Goal: Task Accomplishment & Management: Complete application form

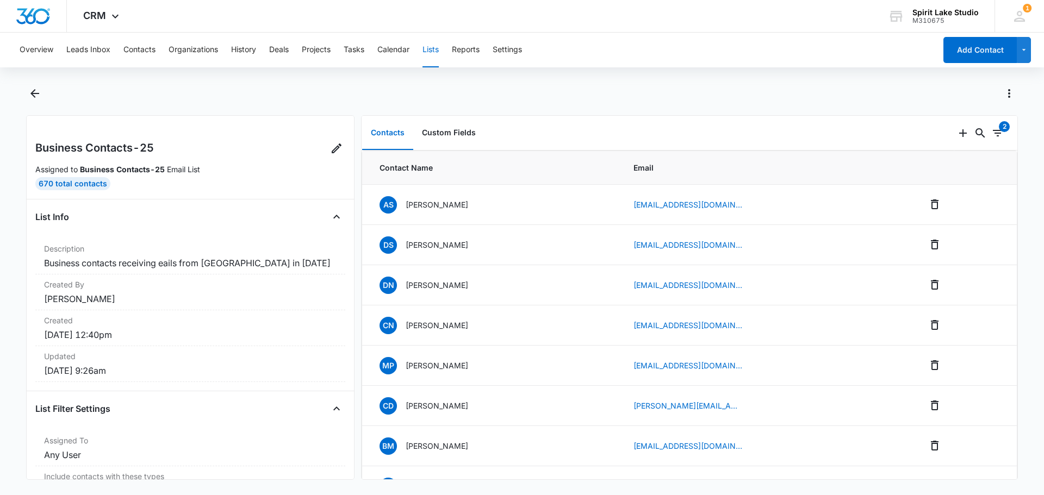
scroll to position [761, 0]
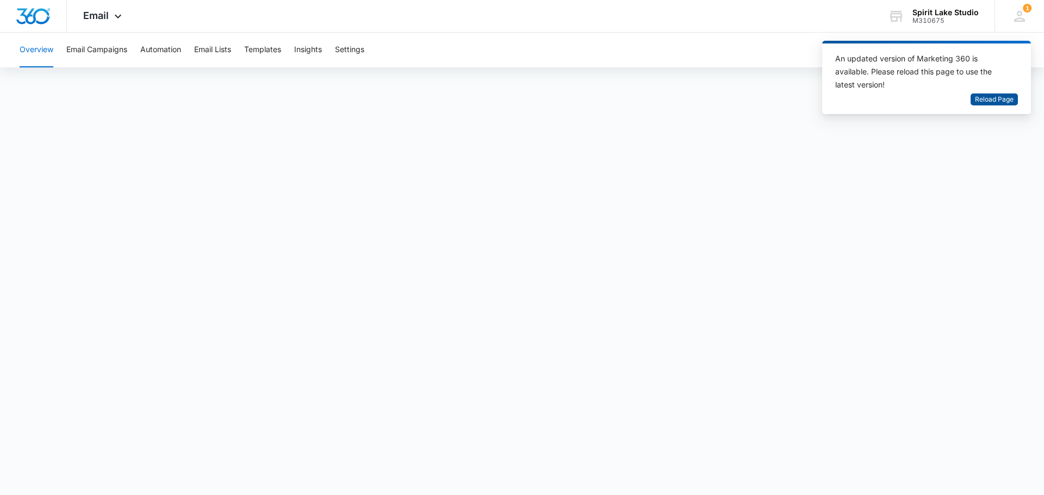
click at [988, 98] on span "Reload Page" at bounding box center [994, 100] width 39 height 10
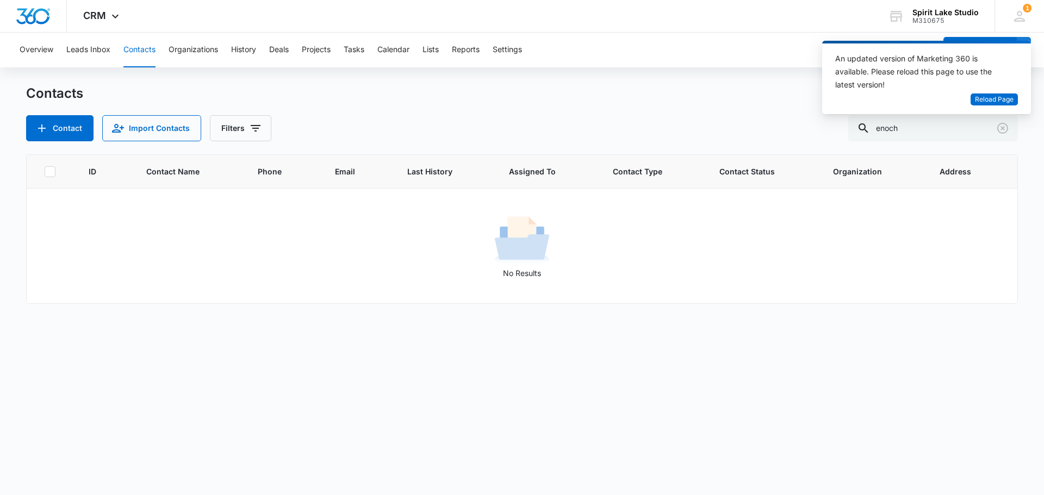
click at [133, 48] on button "Contacts" at bounding box center [139, 50] width 32 height 35
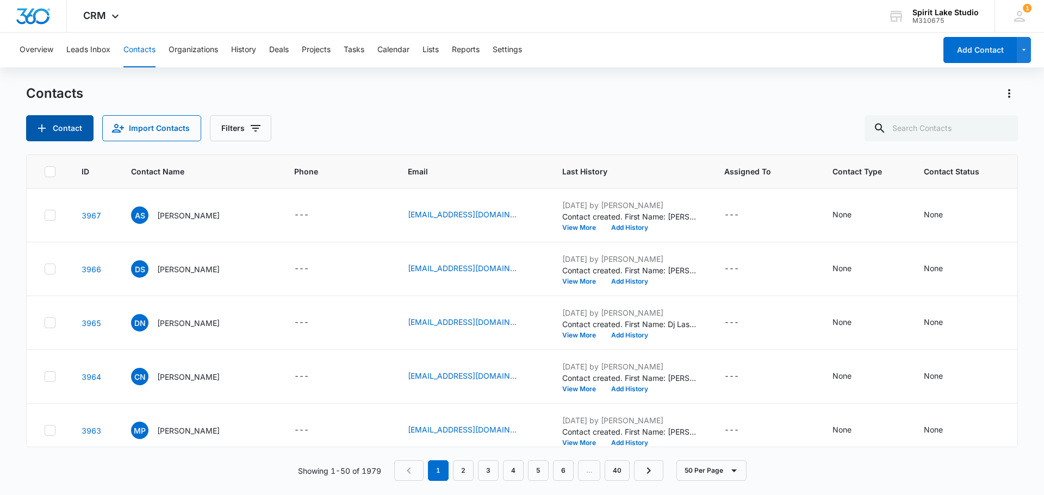
click at [73, 131] on button "Contact" at bounding box center [59, 128] width 67 height 26
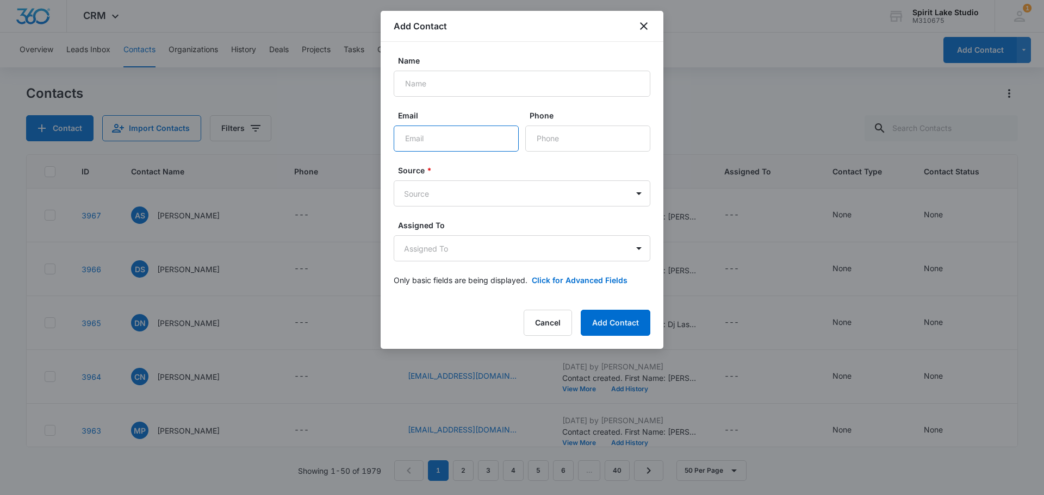
click at [442, 137] on input "Email" at bounding box center [456, 139] width 125 height 26
paste input "marie@hollandhousedesign.com"
type input "marie@hollandhousedesign.com"
click at [419, 85] on input "Name" at bounding box center [522, 84] width 257 height 26
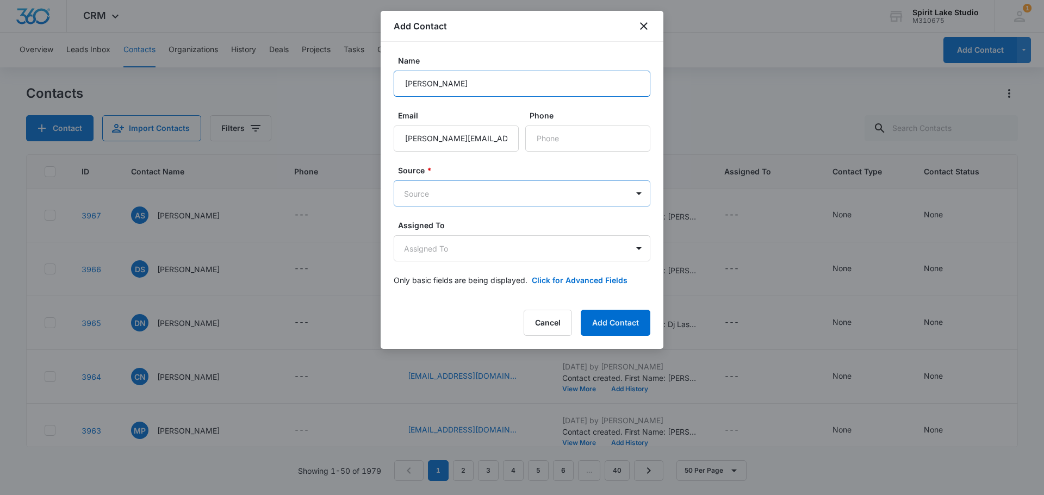
type input "Marie Turano"
click at [464, 188] on body "CRM Apps Reputation Websites Forms CRM Email Social Payments POS Content Ads In…" at bounding box center [522, 247] width 1044 height 495
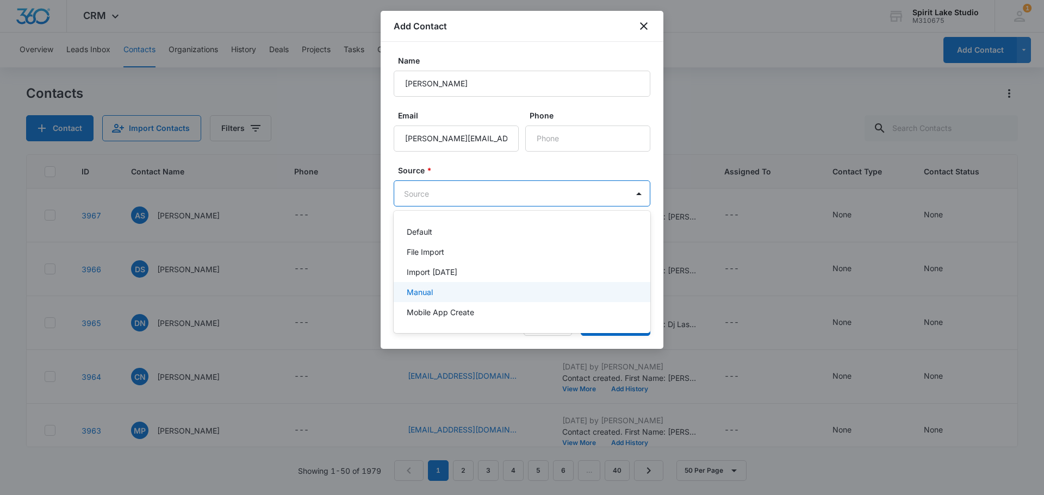
click at [451, 296] on div "Manual" at bounding box center [521, 291] width 228 height 11
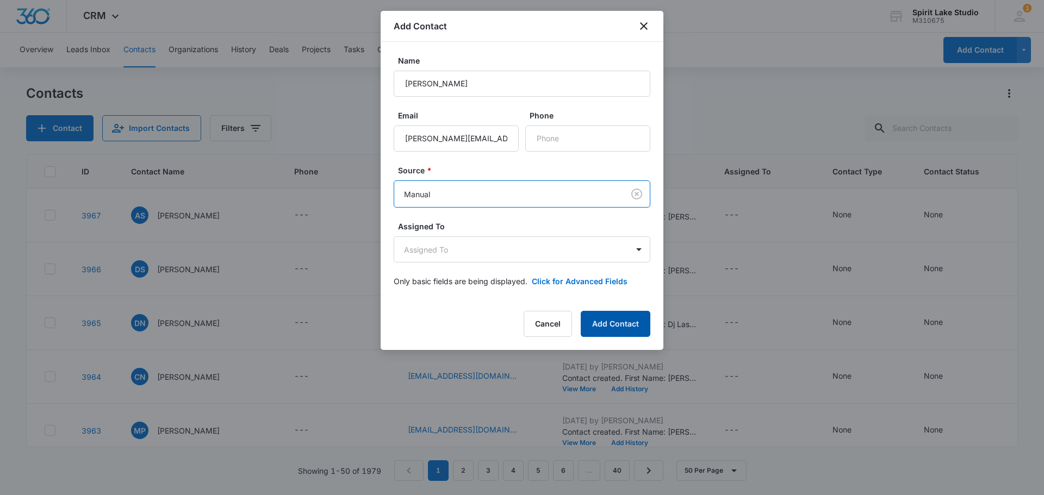
click at [623, 325] on button "Add Contact" at bounding box center [615, 324] width 70 height 26
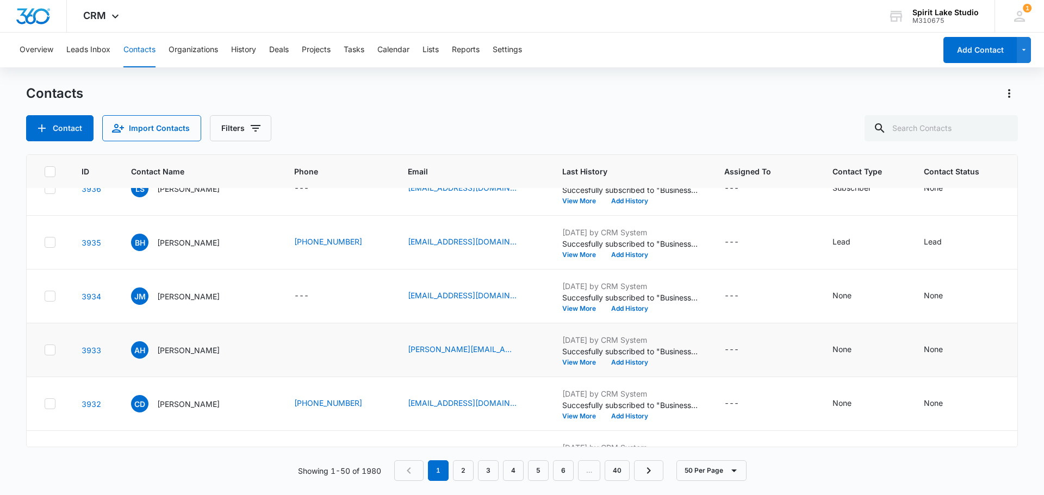
scroll to position [1630, 0]
